Goal: Information Seeking & Learning: Learn about a topic

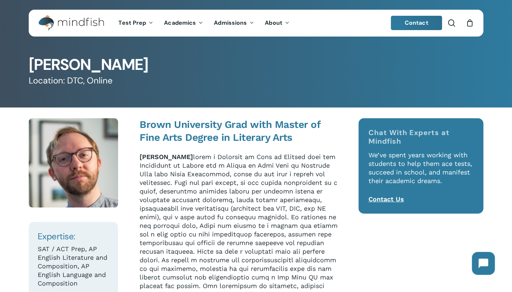
scroll to position [36, 0]
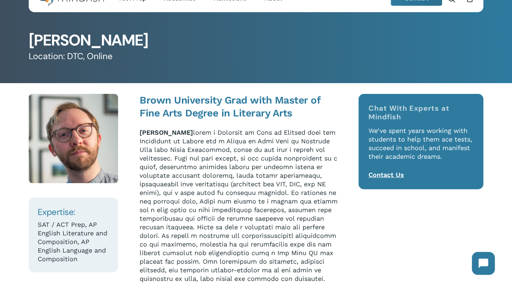
scroll to position [36, 0]
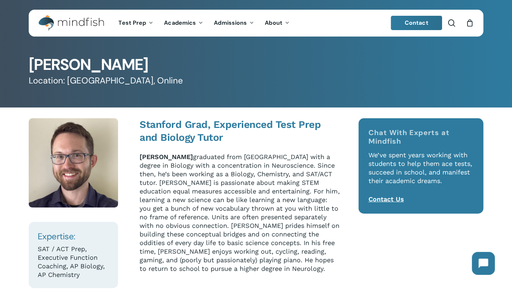
click at [259, 166] on p "Bryson Herrick graduated from Stanford with a degree in Biology with a concentr…" at bounding box center [240, 213] width 201 height 121
